Goal: Use online tool/utility: Utilize a website feature to perform a specific function

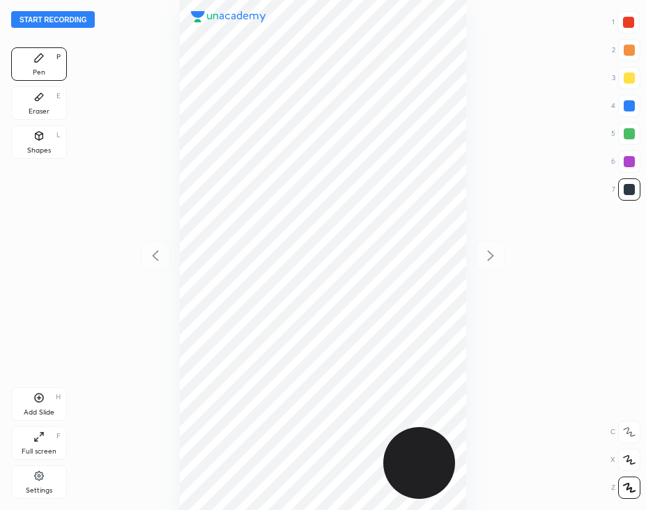
scroll to position [510, 423]
click at [74, 22] on button "Start recording" at bounding box center [53, 19] width 84 height 17
click at [628, 29] on div at bounding box center [629, 22] width 22 height 22
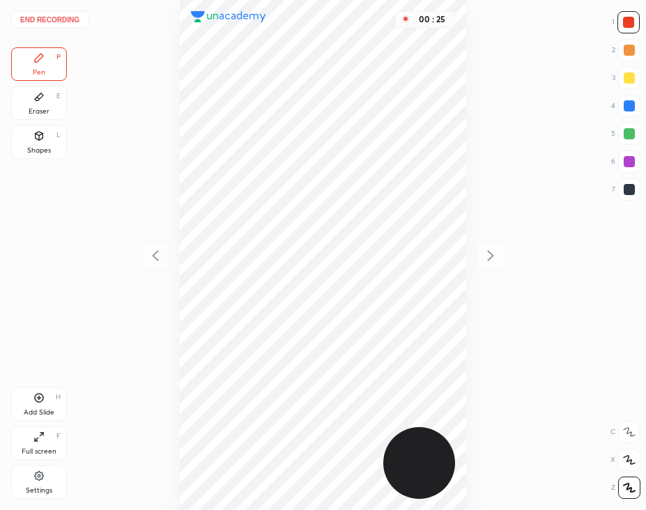
click at [630, 189] on div at bounding box center [629, 189] width 11 height 11
click at [52, 406] on div "Add Slide H" at bounding box center [39, 404] width 56 height 33
click at [536, 162] on div "End recording 1 2 3 4 5 6 7 R O A L C X Z Erase all C X Z Pen P Eraser E Shapes…" at bounding box center [323, 255] width 646 height 510
click at [629, 24] on div at bounding box center [628, 22] width 11 height 11
click at [626, 193] on div at bounding box center [629, 189] width 11 height 11
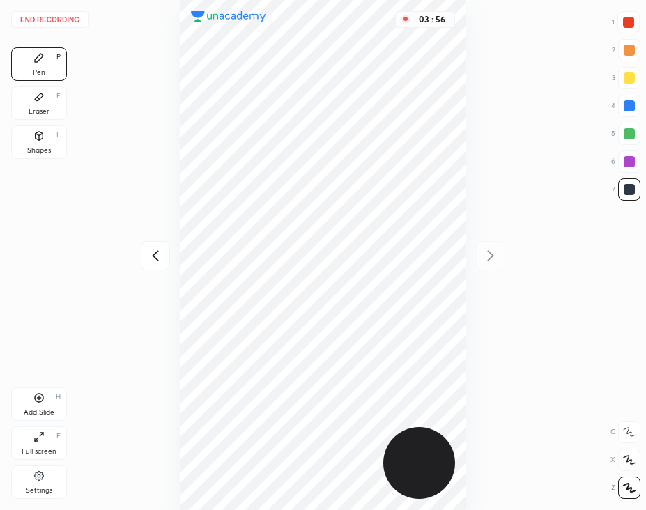
click at [160, 261] on icon at bounding box center [155, 256] width 17 height 17
click at [485, 243] on div at bounding box center [490, 255] width 29 height 29
click at [633, 26] on div at bounding box center [628, 22] width 11 height 11
click at [45, 144] on div "Shapes L" at bounding box center [39, 142] width 56 height 33
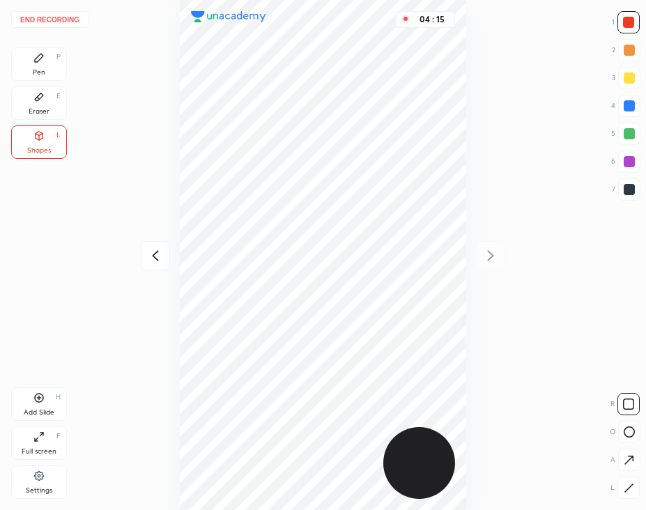
click at [49, 19] on button "End recording" at bounding box center [49, 19] width 77 height 17
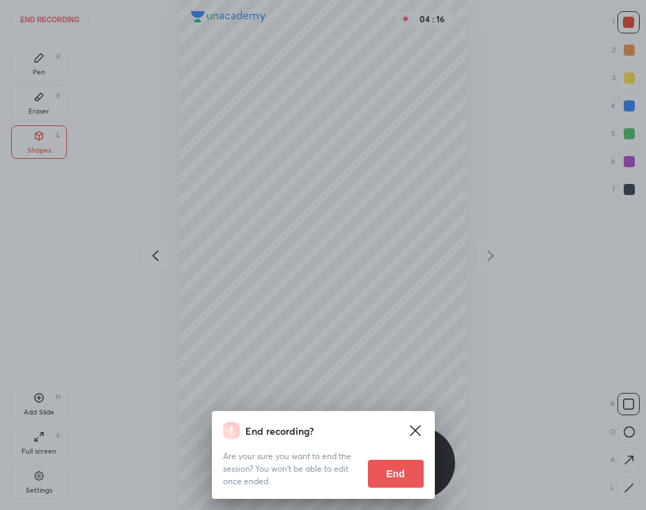
click at [402, 476] on button "End" at bounding box center [396, 474] width 56 height 28
